Goal: Task Accomplishment & Management: Complete application form

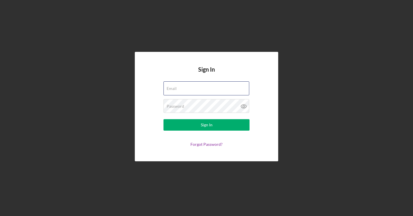
type input "[EMAIL_ADDRESS][DOMAIN_NAME]"
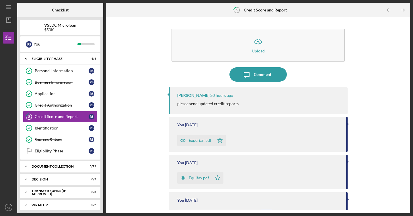
click at [159, 96] on div "Icon/Upload Upload Icon/Message Comment [PERSON_NAME] 20 hours ago please send …" at bounding box center [258, 115] width 298 height 190
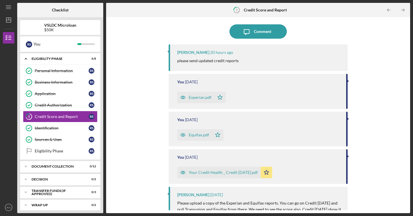
scroll to position [44, 0]
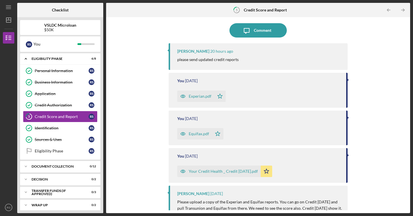
click at [200, 97] on div "Experian.pdf" at bounding box center [199, 96] width 23 height 5
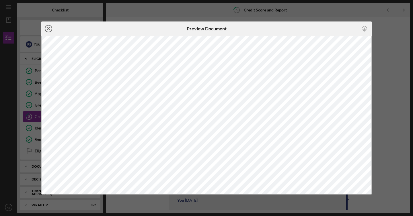
click at [48, 29] on line at bounding box center [48, 28] width 3 height 3
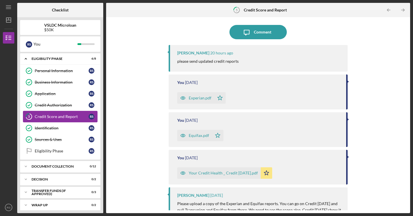
scroll to position [4, 0]
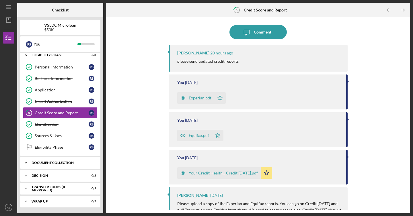
click at [32, 160] on div "Icon/Expander Document Collection 0 / 12" at bounding box center [60, 162] width 80 height 11
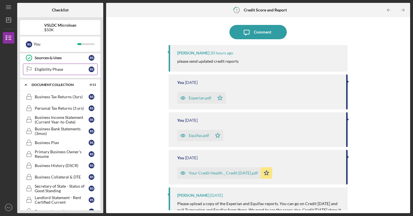
scroll to position [89, 0]
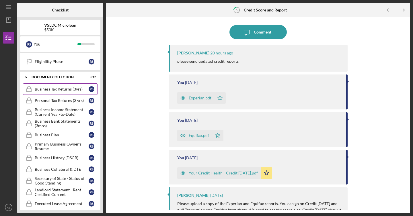
click at [78, 89] on div "Business Tax Returns (3yrs)" at bounding box center [62, 89] width 54 height 5
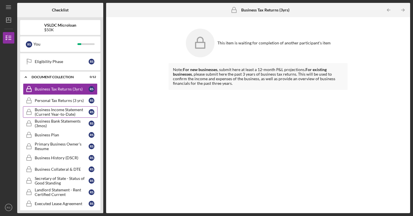
click at [74, 114] on div "Business Income Statement (Current Year-to-Date)" at bounding box center [62, 111] width 54 height 9
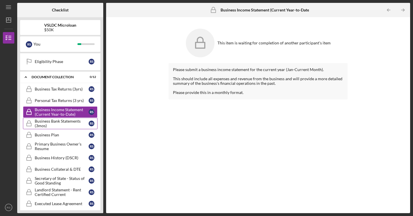
click at [68, 124] on div "Business Bank Statements (3mos)" at bounding box center [62, 123] width 54 height 9
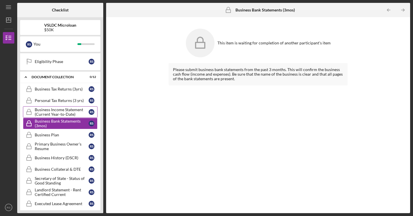
click at [60, 113] on div "Business Income Statement (Current Year-to-Date)" at bounding box center [62, 111] width 54 height 9
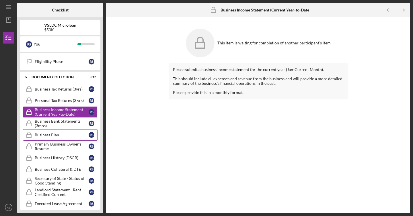
click at [68, 137] on div "Business Plan" at bounding box center [62, 135] width 54 height 5
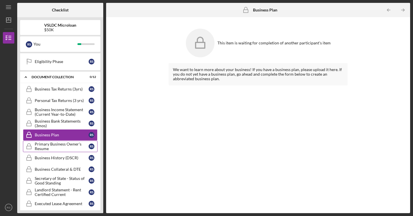
click at [68, 147] on div "Primary Business Owner's Resume" at bounding box center [62, 146] width 54 height 9
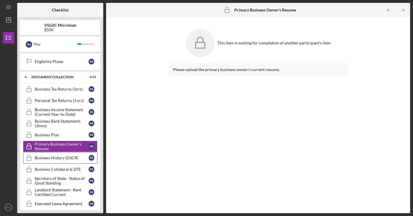
click at [73, 157] on div "Business History (DSCR)" at bounding box center [62, 158] width 54 height 5
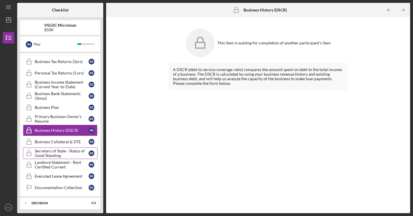
scroll to position [120, 0]
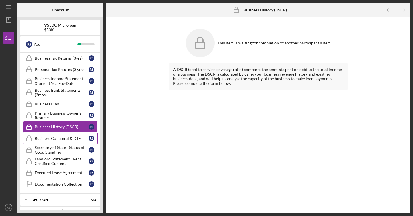
click at [72, 142] on link "Business Collateral & DTE Business Collateral & DTE R S" at bounding box center [60, 138] width 74 height 11
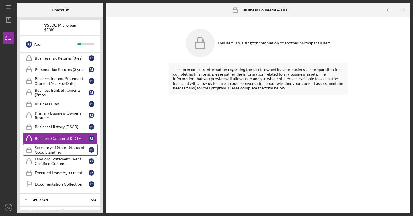
click at [71, 153] on div "Secretary of State - Status of Good Standing" at bounding box center [62, 149] width 54 height 9
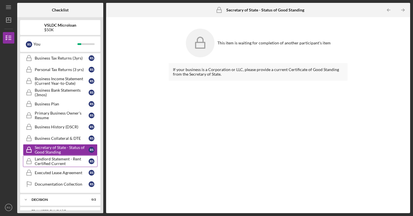
click at [72, 162] on div "Landlord Statement - Rent Certified Current" at bounding box center [62, 161] width 54 height 9
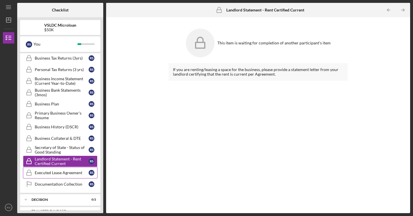
click at [74, 172] on div "Executed Lease Agreement" at bounding box center [62, 172] width 54 height 5
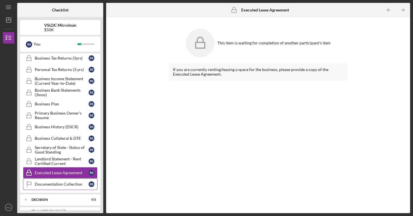
click at [77, 183] on div "Documentation Collection" at bounding box center [62, 184] width 54 height 5
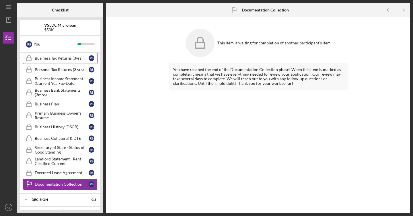
click at [65, 60] on link "Business Tax Returns (3yrs) Business Tax Returns (3yrs) R S" at bounding box center [60, 57] width 74 height 11
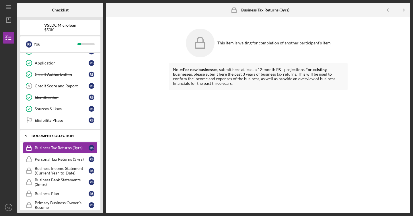
scroll to position [23, 0]
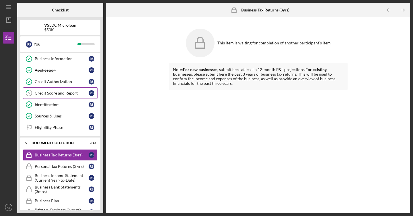
click at [68, 96] on link "5 Credit Score and Report R S" at bounding box center [60, 92] width 74 height 11
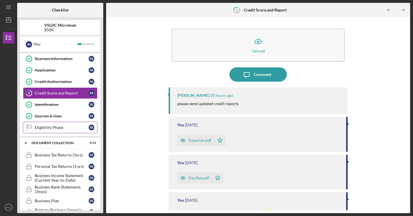
scroll to position [93, 0]
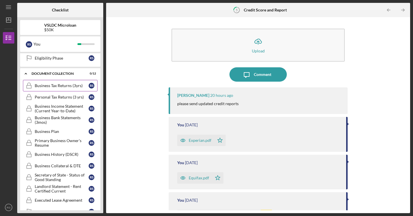
click at [69, 86] on div "Business Tax Returns (3yrs)" at bounding box center [62, 85] width 54 height 5
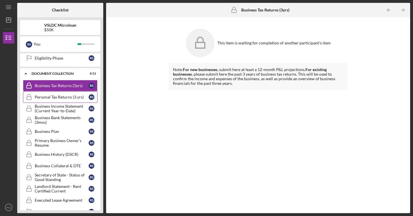
click at [62, 97] on div "Personal Tax Returns (3 yrs)" at bounding box center [62, 97] width 54 height 5
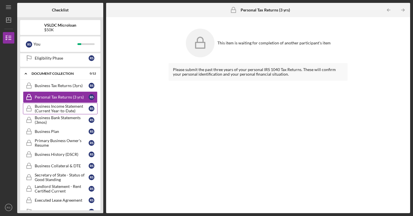
click at [61, 107] on div "Business Income Statement (Current Year-to-Date)" at bounding box center [62, 108] width 54 height 9
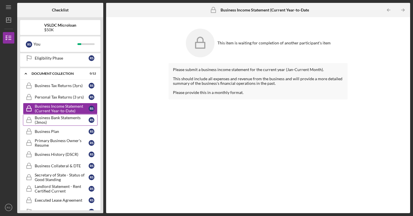
click at [75, 121] on div "Business Bank Statements (3mos)" at bounding box center [62, 119] width 54 height 9
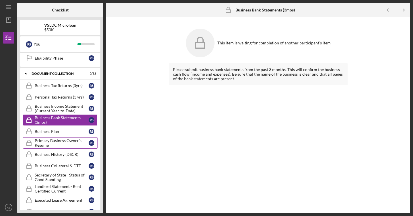
click at [71, 142] on div "Primary Business Owner's Resume" at bounding box center [62, 142] width 54 height 9
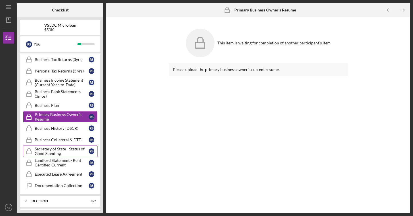
scroll to position [121, 0]
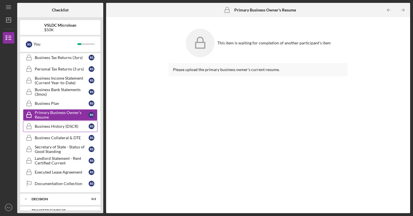
click at [66, 131] on link "Business History (DSCR) Business History (DSCR) R S" at bounding box center [60, 126] width 74 height 11
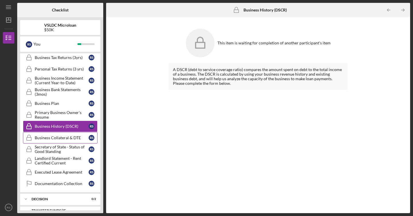
click at [63, 137] on div "Business Collateral & DTE" at bounding box center [62, 137] width 54 height 5
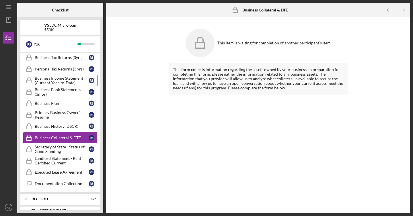
scroll to position [103, 0]
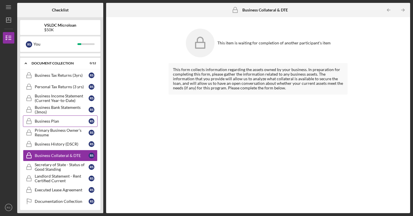
click at [67, 118] on link "Business Plan Business Plan R S" at bounding box center [60, 120] width 74 height 11
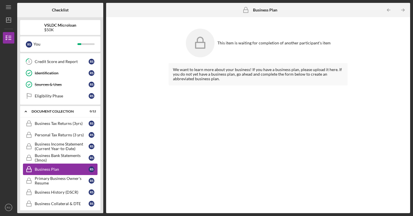
scroll to position [38, 0]
